Goal: Task Accomplishment & Management: Manage account settings

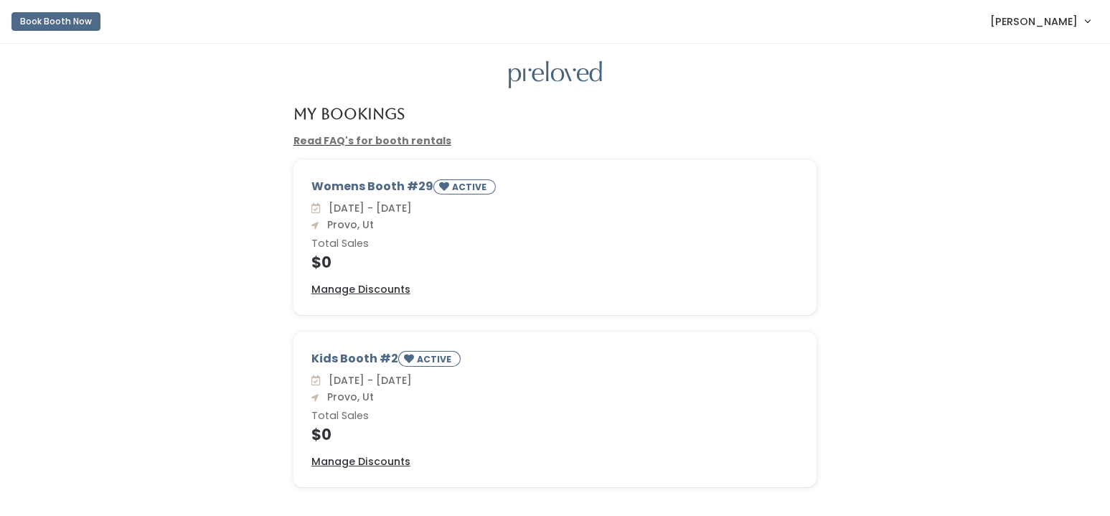
click at [1091, 22] on link "[PERSON_NAME]" at bounding box center [1040, 21] width 128 height 31
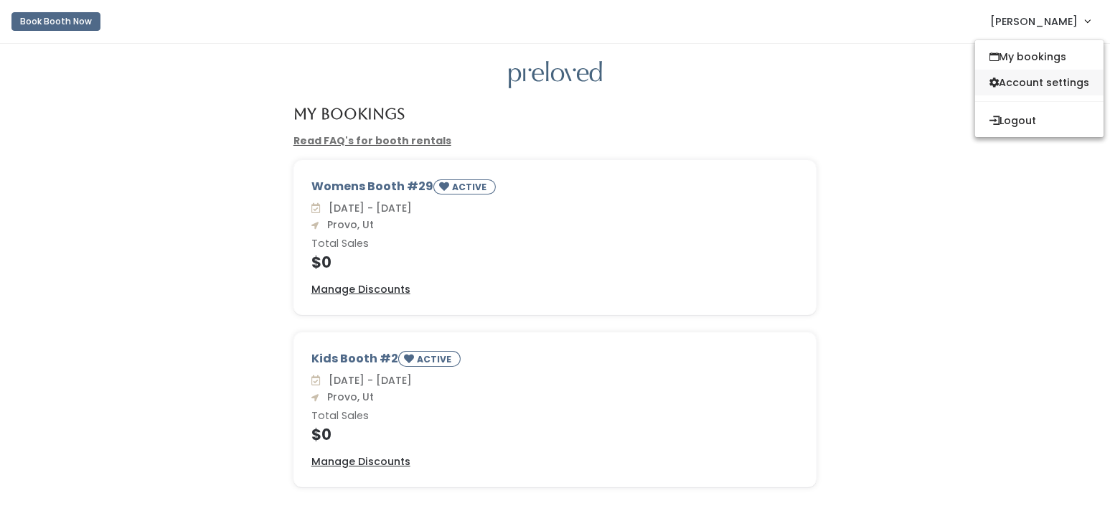
click at [1046, 83] on link "Account settings" at bounding box center [1039, 83] width 128 height 26
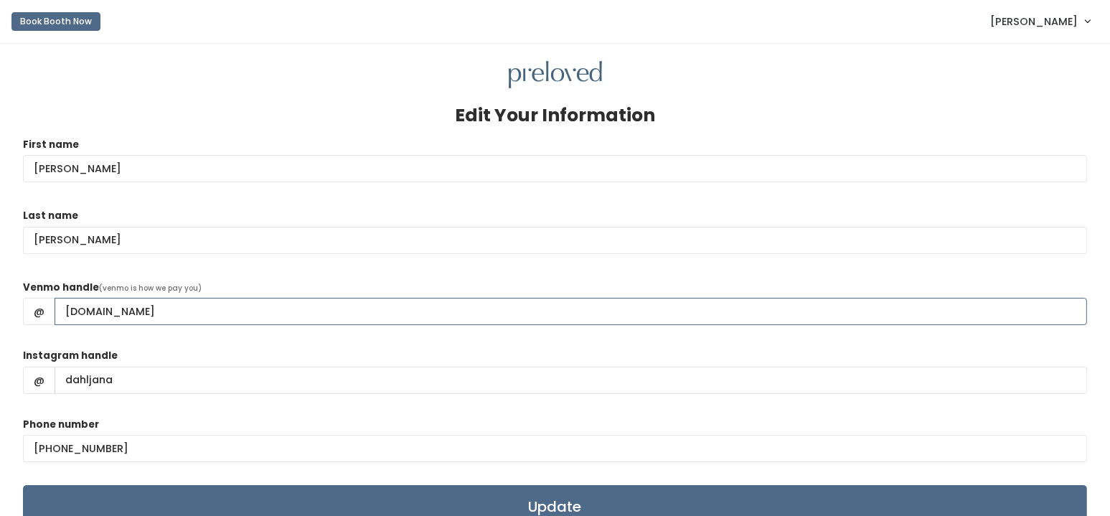
click at [110, 310] on input "[DOMAIN_NAME]" at bounding box center [571, 311] width 1033 height 27
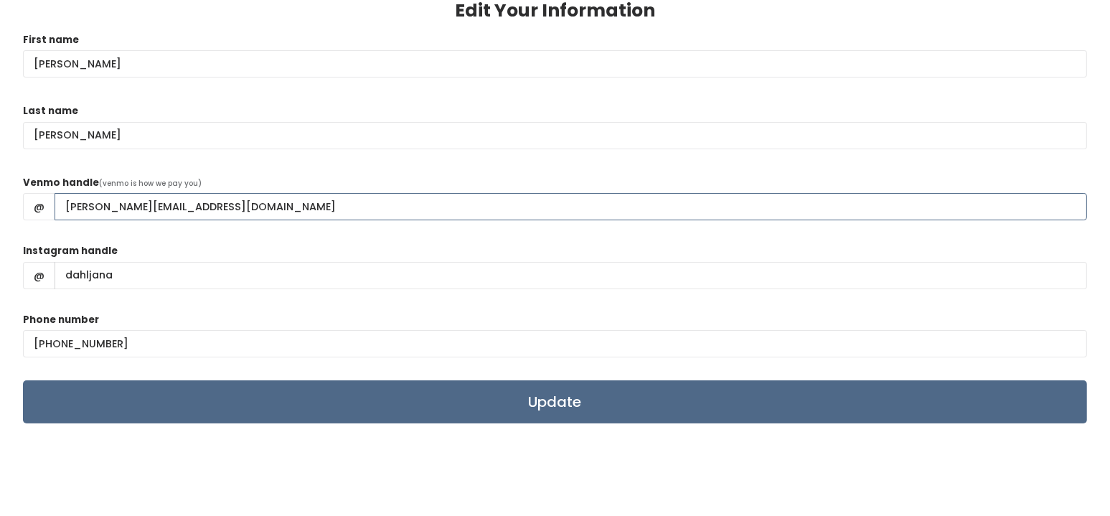
scroll to position [121, 0]
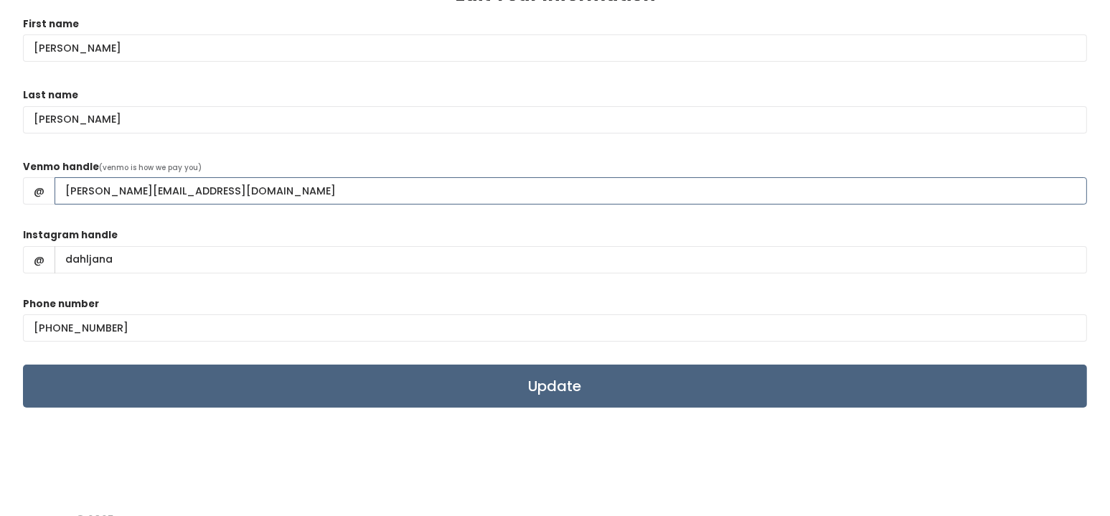
type input "[PERSON_NAME][EMAIL_ADDRESS][DOMAIN_NAME]"
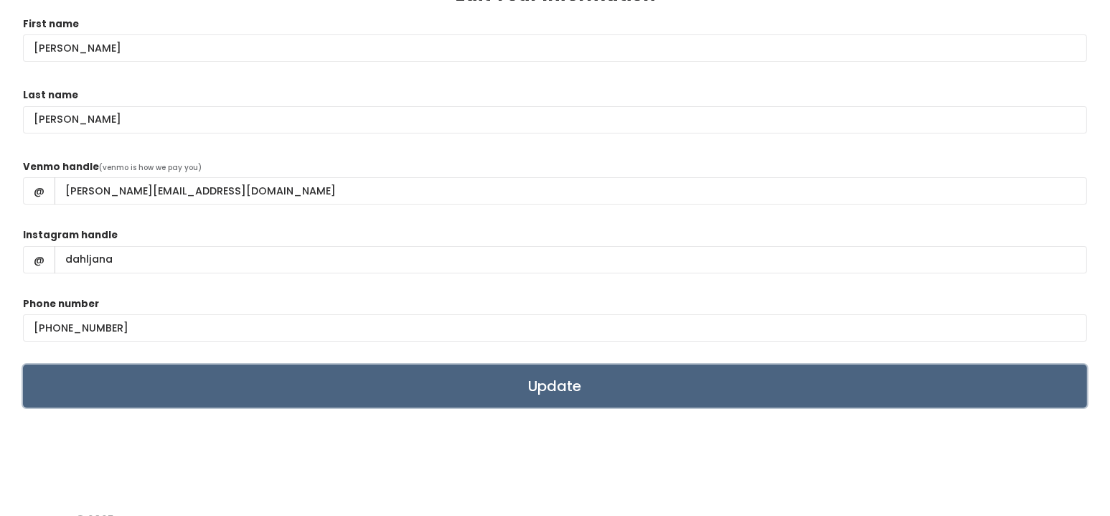
click at [545, 390] on input "Update" at bounding box center [555, 386] width 1064 height 43
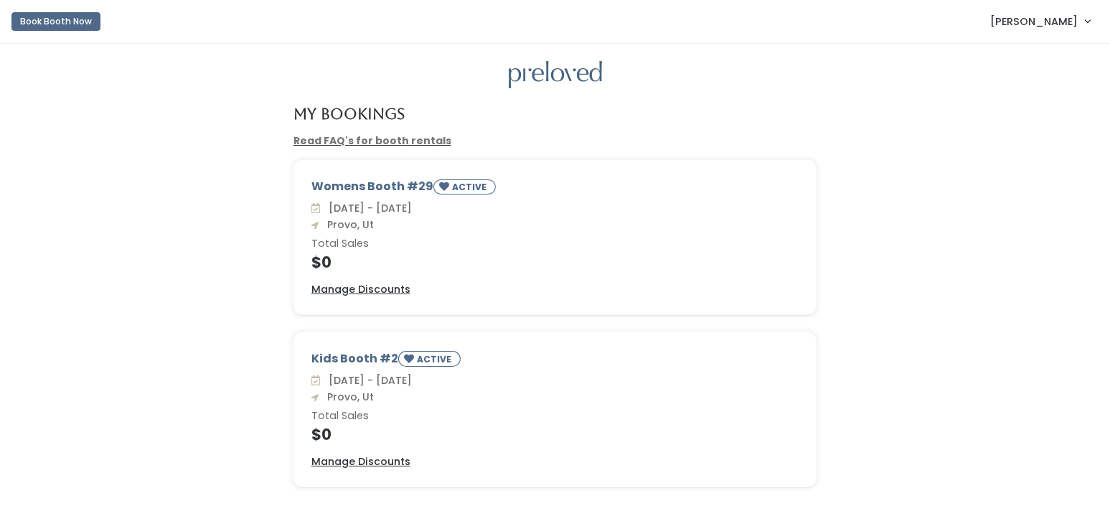
click at [999, 110] on div "My Bookings" at bounding box center [554, 119] width 1081 height 28
click at [1069, 14] on span "[PERSON_NAME]" at bounding box center [1034, 22] width 88 height 16
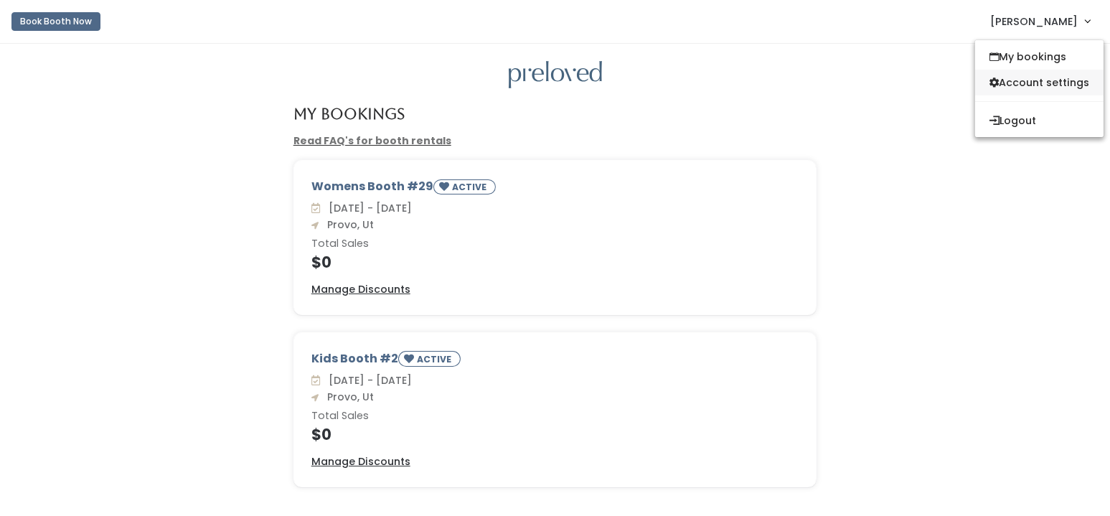
click at [1008, 78] on link "Account settings" at bounding box center [1039, 83] width 128 height 26
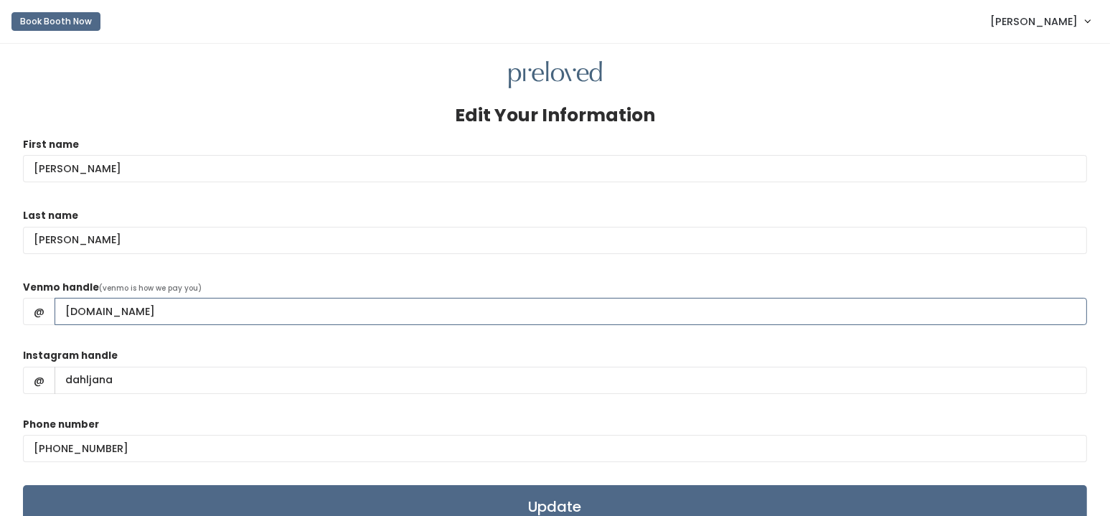
click at [111, 310] on input "janadahlhotmail.com" at bounding box center [571, 311] width 1033 height 27
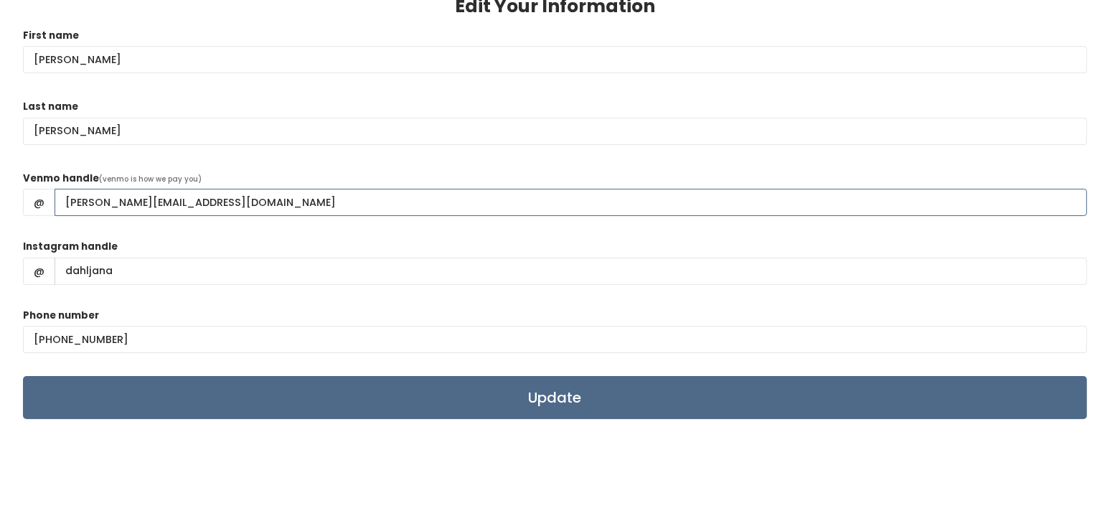
scroll to position [112, 0]
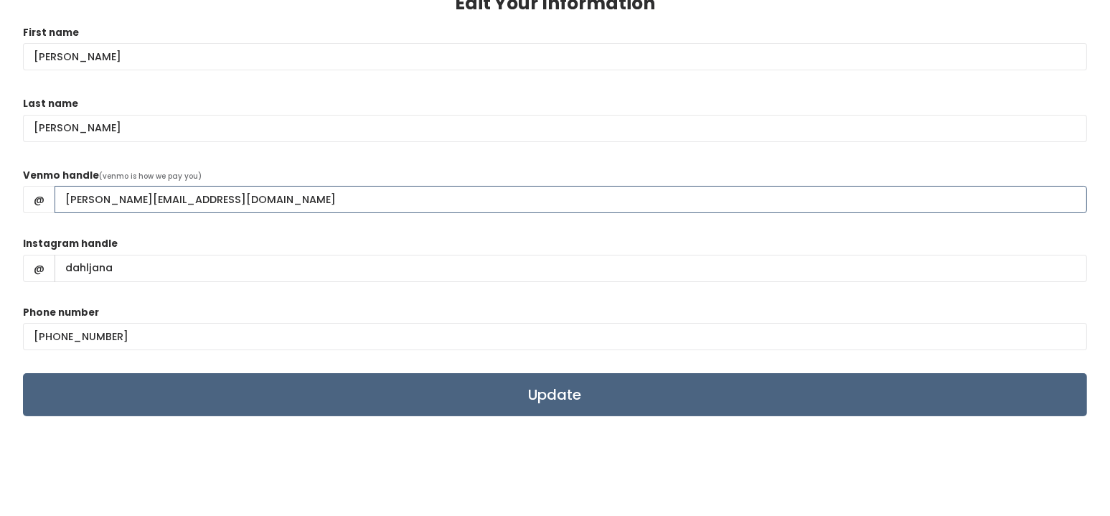
type input "janadahl@hotmail.com"
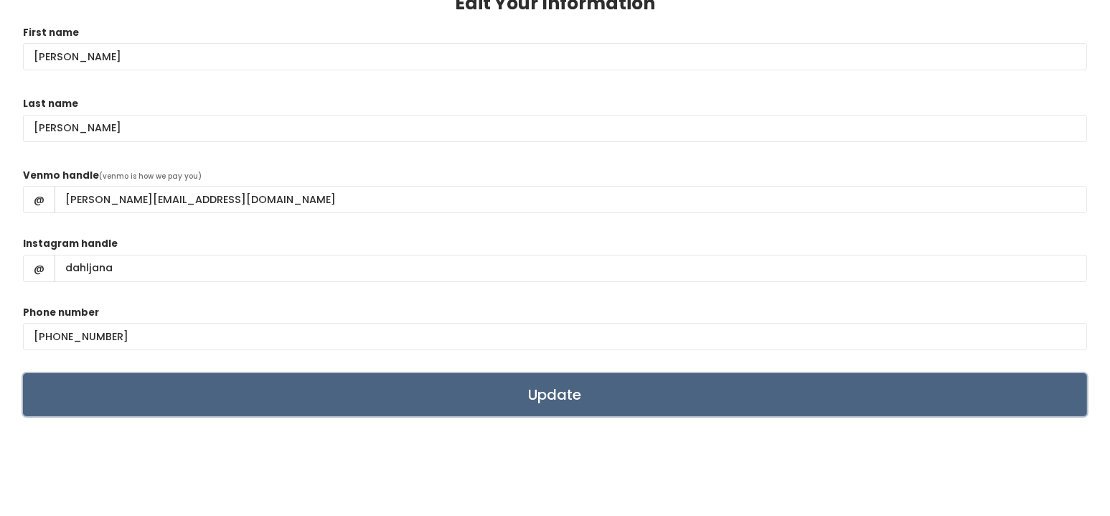
click at [552, 394] on input "Update" at bounding box center [555, 394] width 1064 height 43
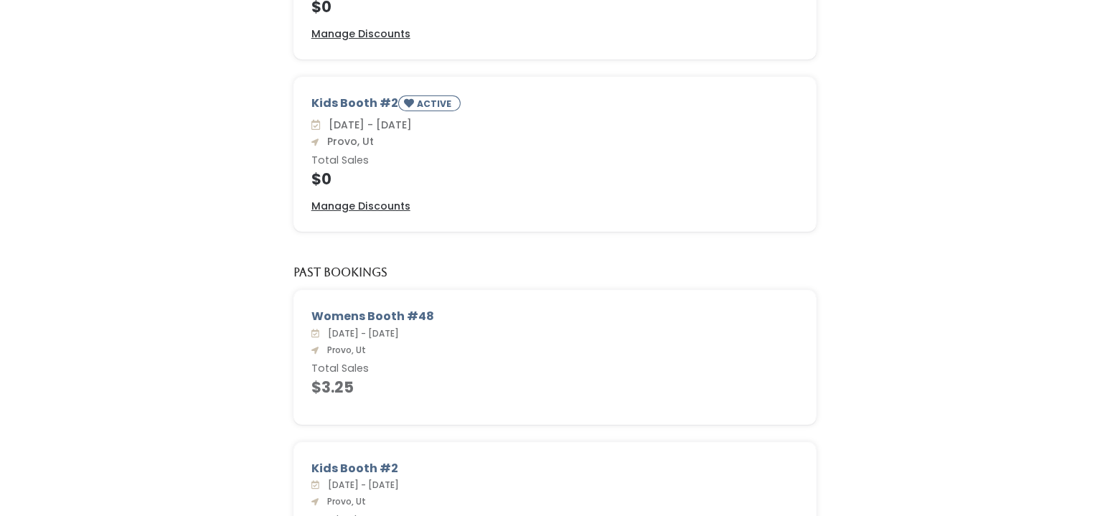
scroll to position [380, 0]
